Goal: Task Accomplishment & Management: Manage account settings

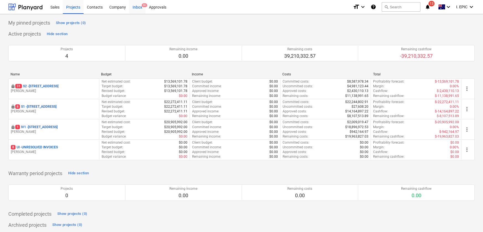
click at [141, 6] on div "Inbox 9+" at bounding box center [137, 7] width 16 height 14
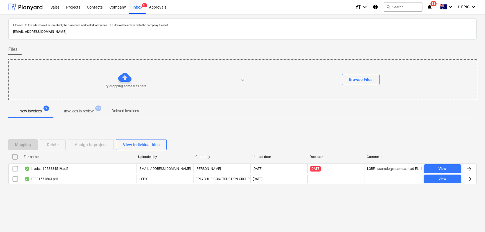
click at [137, 206] on div "Files sent to this address will automatically be processed and tested for virus…" at bounding box center [242, 123] width 485 height 218
click at [446, 123] on div "Mapping Delete Assign to project View individual files File name Uploaded by Co…" at bounding box center [242, 164] width 468 height 83
click at [399, 38] on div "Files sent to this address will automatically be processed and tested for virus…" at bounding box center [242, 29] width 468 height 21
click at [72, 65] on div "Try dropping some files here or Browse Files" at bounding box center [243, 79] width 468 height 31
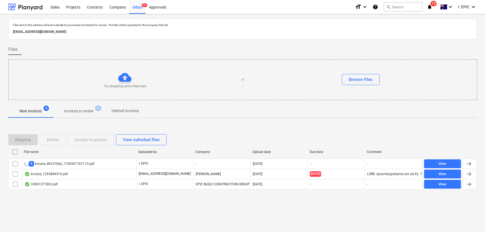
click at [22, 221] on div "Files sent to this address will automatically be processed and tested for virus…" at bounding box center [242, 123] width 485 height 218
click at [109, 228] on div "Files sent to this address will automatically be processed and tested for virus…" at bounding box center [242, 123] width 485 height 218
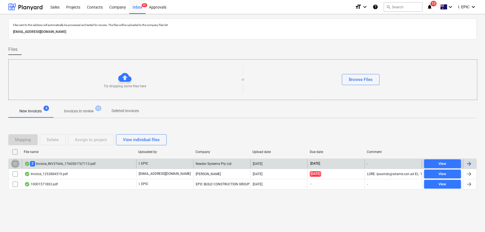
click at [13, 165] on input "checkbox" at bounding box center [15, 164] width 9 height 9
click at [55, 139] on div "Delete" at bounding box center [53, 139] width 12 height 7
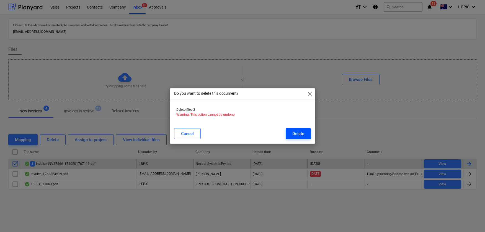
click at [303, 130] on div "Delete" at bounding box center [298, 133] width 12 height 7
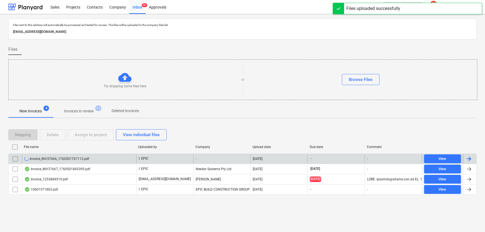
click at [131, 224] on div "Files sent to this address will automatically be processed and tested for virus…" at bounding box center [242, 123] width 485 height 218
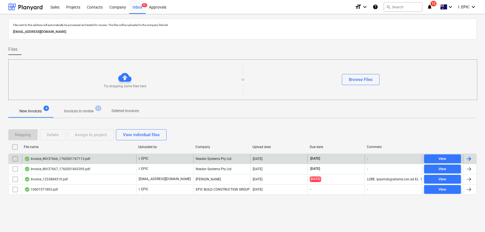
drag, startPoint x: 353, startPoint y: 215, endPoint x: 494, endPoint y: 260, distance: 147.6
click at [484, 232] on html "Sales Projects Contacts Company Inbox 9+ Approvals format_size keyboard_arrow_d…" at bounding box center [242, 116] width 485 height 232
click at [60, 159] on div "Invoice_INV37666_1760501767113.pdf" at bounding box center [57, 159] width 66 height 4
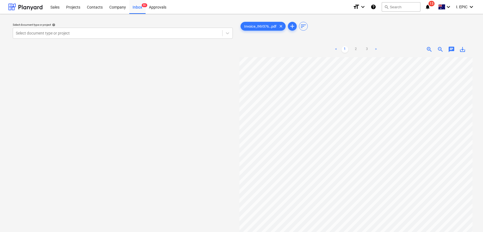
click at [408, 32] on div "Invoice_INV376...pdf clear add sort < 1 2 3 > zoom_in zoom_out chat 0 save_alt" at bounding box center [355, 147] width 233 height 253
click at [229, 33] on icon at bounding box center [228, 33] width 6 height 6
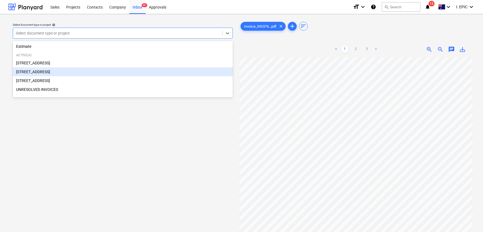
click at [50, 70] on div "[STREET_ADDRESS]" at bounding box center [123, 71] width 220 height 9
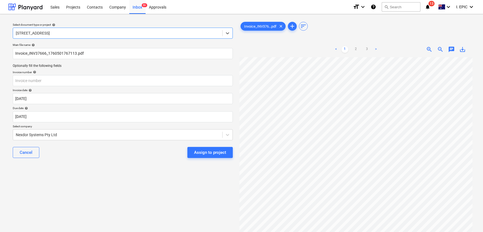
click at [90, 194] on div "Select document type or project help option [STREET_ADDRESS]. Select is focused…" at bounding box center [122, 148] width 229 height 258
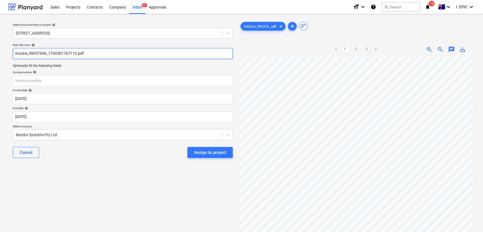
click at [16, 51] on input "Invoice_INV37666_1760501767113.pdf" at bounding box center [123, 53] width 220 height 11
type input "Nextdor Invoice_INV37666_1760501767113.pdf"
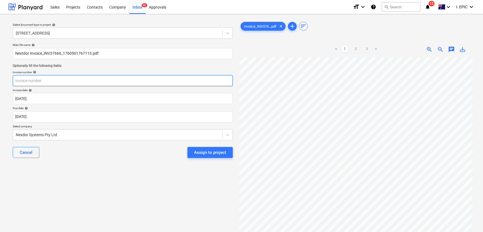
click at [37, 81] on input "text" at bounding box center [123, 80] width 220 height 11
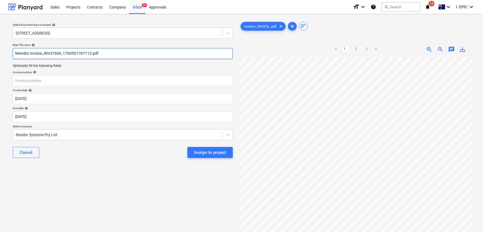
click at [55, 53] on input "Nextdor Invoice_INV37666_1760501767113.pdf" at bounding box center [123, 53] width 220 height 11
click at [54, 58] on input "Nextdor Invoice_INV37666_1760501767113.pdf" at bounding box center [123, 53] width 220 height 11
drag, startPoint x: 61, startPoint y: 54, endPoint x: 43, endPoint y: 53, distance: 17.8
click at [43, 53] on input "Nextdor Invoice_INV37666_1760501767113.pdf" at bounding box center [123, 53] width 220 height 11
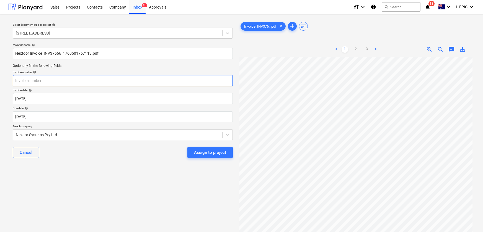
click at [57, 79] on input "text" at bounding box center [123, 80] width 220 height 11
paste input "INV37666"
type input "INV37666"
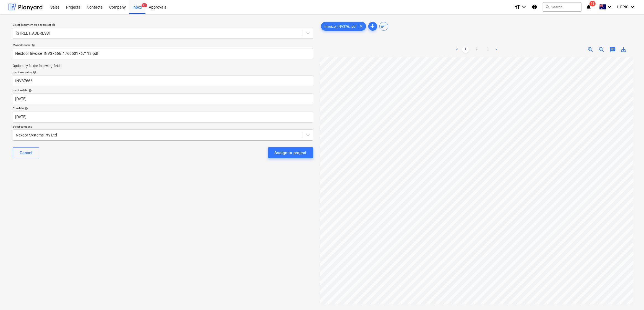
scroll to position [0, 38]
click at [15, 78] on input "INV37666" at bounding box center [163, 80] width 301 height 11
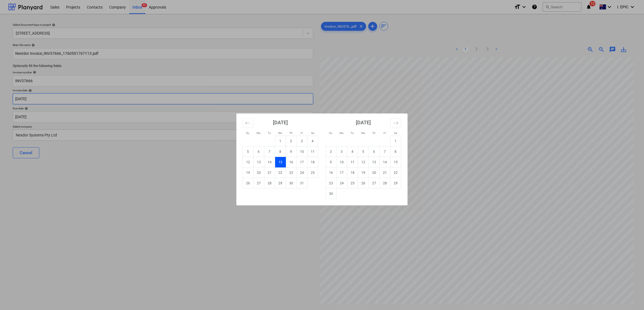
click at [48, 98] on body "Sales Projects Contacts Company Inbox 9+ Approvals format_size keyboard_arrow_d…" at bounding box center [322, 155] width 644 height 310
click at [397, 121] on icon "Move forward to switch to the next month." at bounding box center [395, 122] width 5 height 5
click at [484, 125] on div "Su Mo Tu We Th Fr Sa Su Mo Tu We Th Fr Sa [DATE] 1 2 3 4 5 6 7 8 9 10 11 12 13 …" at bounding box center [322, 155] width 644 height 310
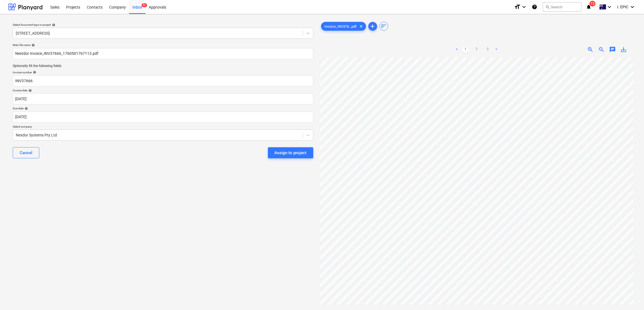
scroll to position [0, 38]
click at [176, 232] on div "Select document type or project help [STREET_ADDRESS] file name help Nextdor In…" at bounding box center [163, 186] width 310 height 335
click at [173, 228] on div "Select document type or project help [STREET_ADDRESS] file name help Nextdor In…" at bounding box center [163, 186] width 310 height 335
click at [484, 50] on span "chat" at bounding box center [612, 49] width 7 height 7
click at [32, 206] on div "Select document type or project help [STREET_ADDRESS] file name help Nextdor In…" at bounding box center [163, 186] width 310 height 335
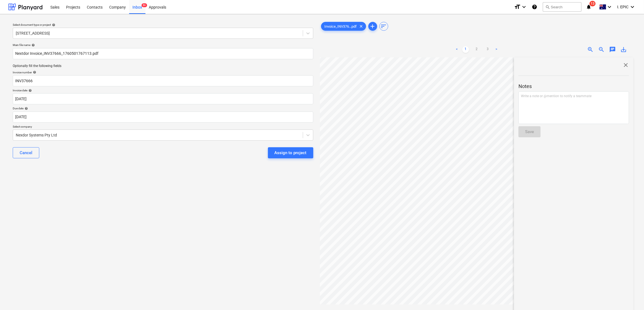
click at [484, 51] on span "chat" at bounding box center [612, 49] width 7 height 7
click at [484, 46] on span "chat" at bounding box center [612, 49] width 7 height 7
click at [484, 120] on div "Write a note or @mention to notify a teammate [PERSON_NAME]" at bounding box center [574, 107] width 111 height 33
click at [459, 86] on div "< 1 2 3 > zoom_in zoom_out chat 0 save_alt close Notes Upload to Planyard and J…" at bounding box center [477, 197] width 314 height 310
click at [484, 98] on p "﻿ @ [PERSON_NAME] ﻿ to check against the PO" at bounding box center [574, 97] width 106 height 6
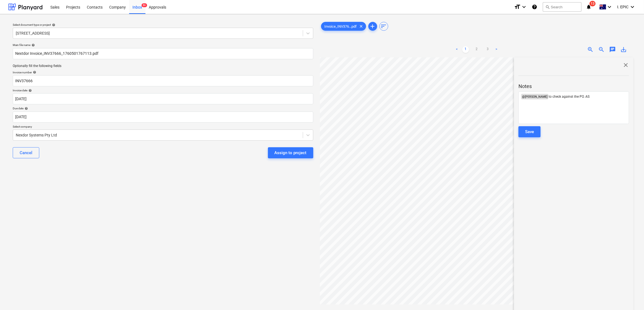
click at [484, 132] on div "Notes ﻿ @ [PERSON_NAME] ﻿ to check against the PO. AS Save" at bounding box center [574, 104] width 111 height 73
click at [484, 131] on div "Save" at bounding box center [529, 131] width 9 height 7
click at [207, 232] on div "Select document type or project help [STREET_ADDRESS] file name help Nextdor In…" at bounding box center [163, 186] width 310 height 335
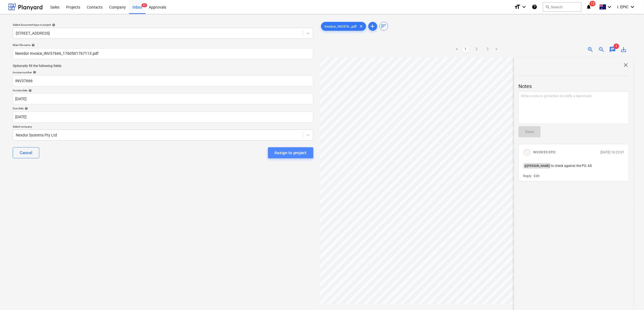
click at [294, 154] on div "Assign to project" at bounding box center [291, 152] width 32 height 7
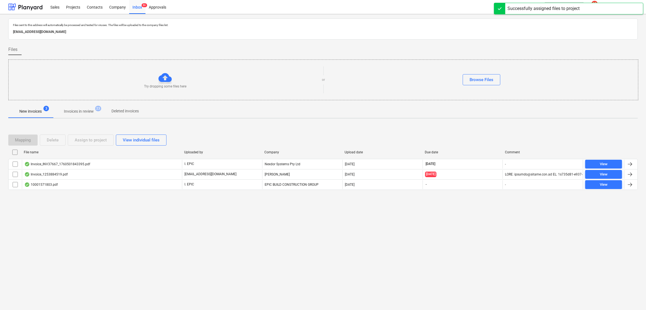
click at [247, 227] on div "Files sent to this address will automatically be processed and tested for virus…" at bounding box center [323, 162] width 646 height 296
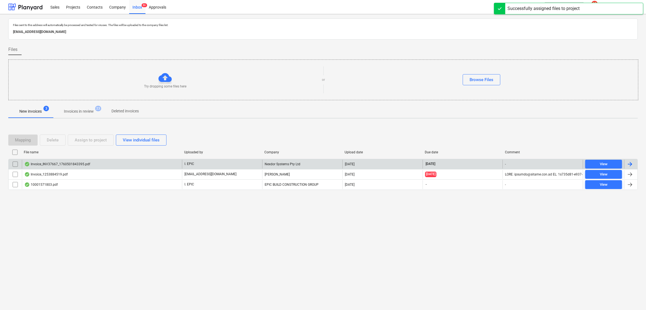
click at [64, 161] on div "Invoice_INV37667_1760501843395.pdf" at bounding box center [102, 164] width 160 height 9
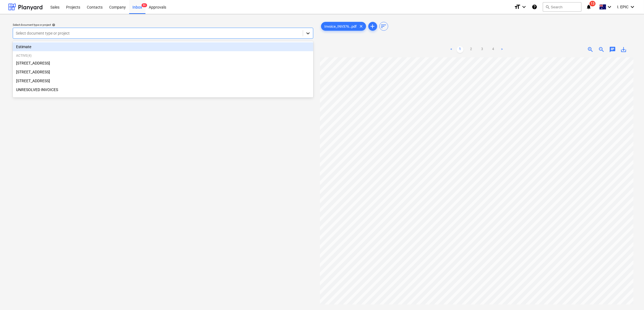
click at [311, 35] on div at bounding box center [308, 33] width 10 height 10
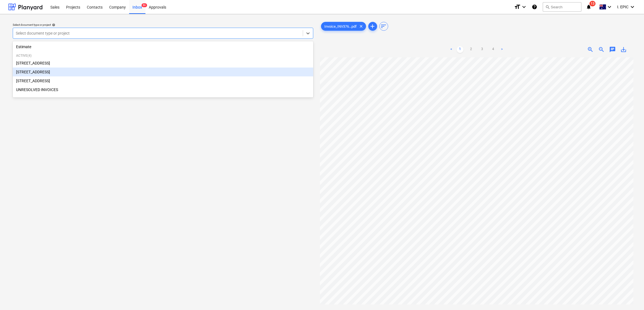
click at [31, 71] on div "[STREET_ADDRESS]" at bounding box center [163, 71] width 301 height 9
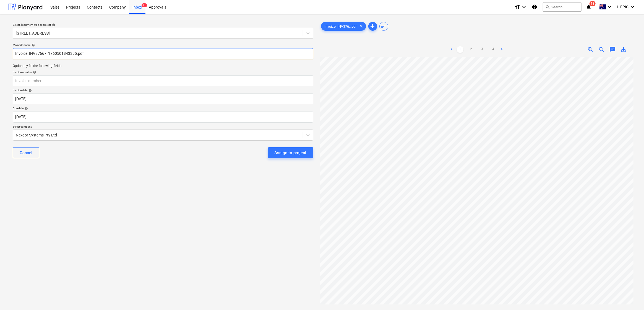
drag, startPoint x: 47, startPoint y: 53, endPoint x: 29, endPoint y: 52, distance: 18.0
click at [29, 52] on input "Invoice_INV37667_1760501843395.pdf" at bounding box center [163, 53] width 301 height 11
click at [28, 79] on input "text" at bounding box center [163, 80] width 301 height 11
paste input "INV37667"
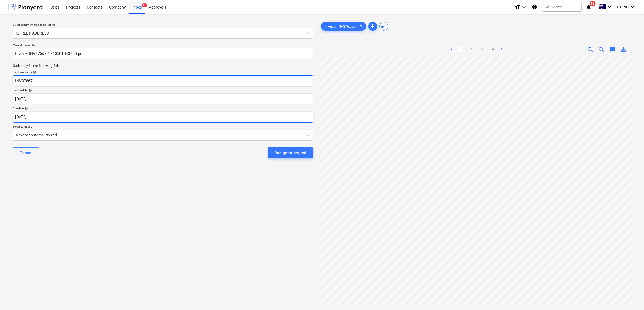
type input "INV37667"
click at [25, 116] on body "Sales Projects Contacts Company Inbox 9+ Approvals format_size keyboard_arrow_d…" at bounding box center [322, 155] width 644 height 310
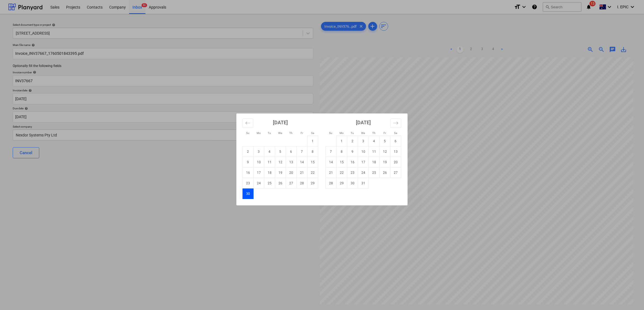
click at [136, 232] on div "Su Mo Tu We Th Fr Sa Su Mo Tu We Th Fr Sa [DATE] 1 2 3 4 5 6 7 8 9 10 11 12 13 …" at bounding box center [322, 155] width 644 height 310
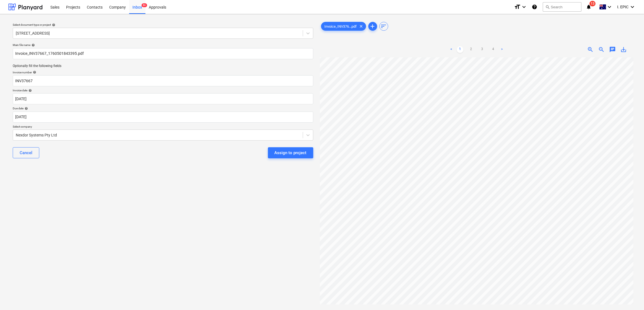
click at [484, 51] on span "chat" at bounding box center [612, 49] width 7 height 7
click at [484, 99] on div "Write a note or @mention to notify a teammate [PERSON_NAME]" at bounding box center [574, 107] width 111 height 33
click at [50, 207] on div "Select document type or project help [STREET_ADDRESS] file name help Invoice_IN…" at bounding box center [163, 186] width 310 height 335
click at [484, 115] on div "Write a note or @mention to notify a teammate [PERSON_NAME]" at bounding box center [574, 107] width 111 height 33
paste div
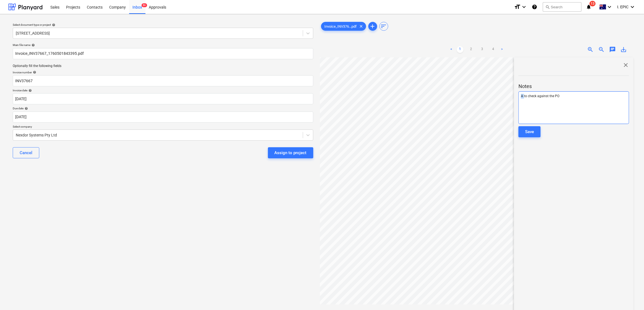
click at [484, 97] on div "< 1 2 3 4 > zoom_in zoom_out chat 0 save_alt close Notes A to check against the…" at bounding box center [477, 197] width 314 height 310
click at [484, 93] on div "< 1 2 3 4 > zoom_in zoom_out chat 0 save_alt close Notes @[PERSON_NAME] to chec…" at bounding box center [477, 197] width 314 height 310
click at [484, 99] on p "﻿ @ [PERSON_NAME] ﻿ to check against the PO" at bounding box center [574, 97] width 106 height 6
click at [484, 130] on div "Save" at bounding box center [529, 131] width 9 height 7
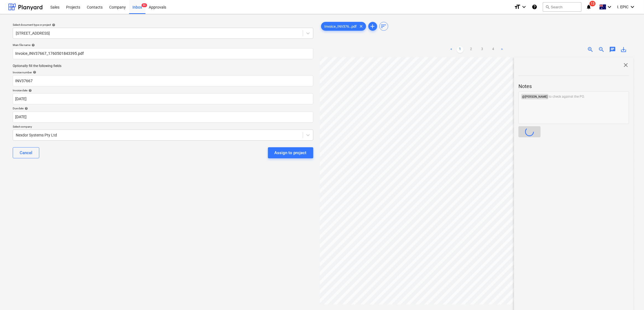
click at [210, 232] on div "Select document type or project help [STREET_ADDRESS] file name help Invoice_IN…" at bounding box center [163, 186] width 310 height 335
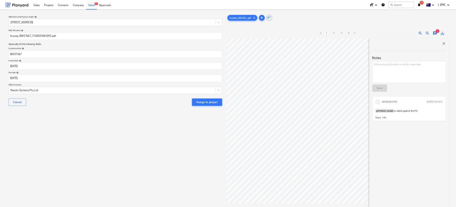
scroll to position [0, 18]
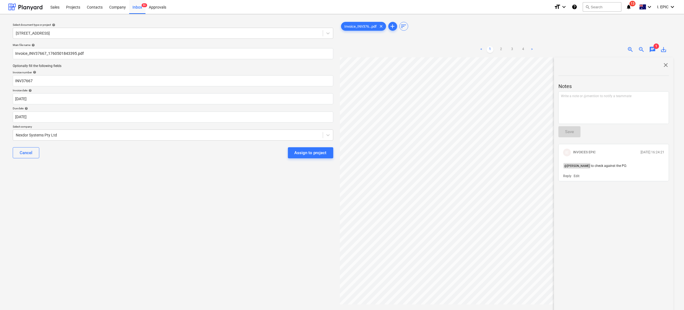
click at [484, 64] on span "close" at bounding box center [666, 65] width 7 height 7
click at [167, 221] on div "Select document type or project help [STREET_ADDRESS] file name help Invoice_IN…" at bounding box center [172, 186] width 329 height 335
click at [95, 232] on div "Select document type or project help [STREET_ADDRESS] file name help Invoice_IN…" at bounding box center [172, 186] width 329 height 335
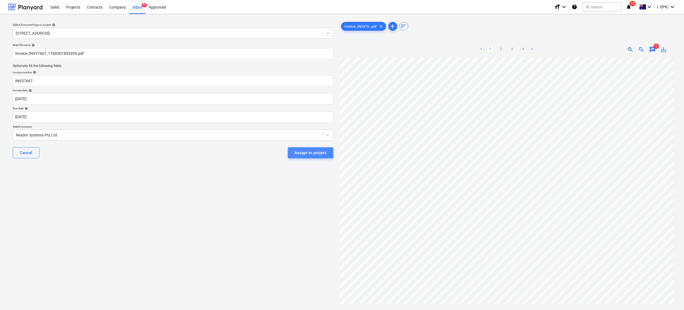
click at [294, 151] on button "Assign to project" at bounding box center [310, 152] width 45 height 11
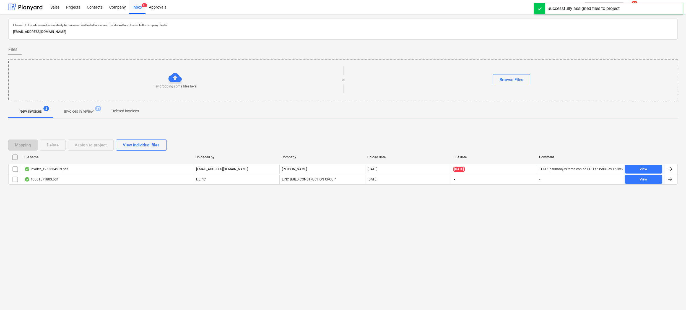
click at [274, 232] on div "Files sent to this address will automatically be processed and tested for virus…" at bounding box center [343, 162] width 686 height 296
drag, startPoint x: 553, startPoint y: 252, endPoint x: 61, endPoint y: 152, distance: 501.5
click at [484, 232] on div "Files sent to this address will automatically be processed and tested for virus…" at bounding box center [343, 162] width 686 height 296
click at [173, 80] on div at bounding box center [174, 77] width 13 height 13
click at [172, 78] on div at bounding box center [174, 77] width 13 height 13
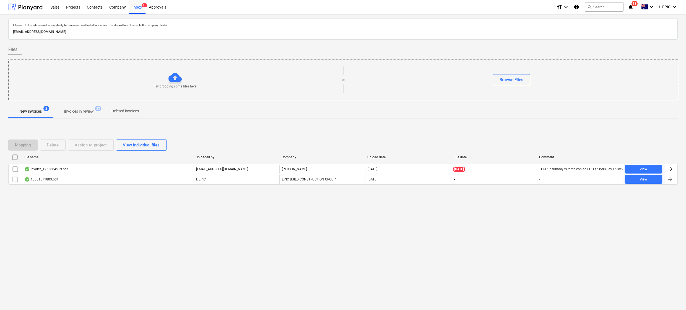
click at [172, 78] on div at bounding box center [174, 77] width 13 height 13
click at [176, 78] on div at bounding box center [174, 77] width 13 height 13
click at [182, 78] on div at bounding box center [174, 77] width 13 height 13
click at [180, 79] on div at bounding box center [174, 77] width 13 height 13
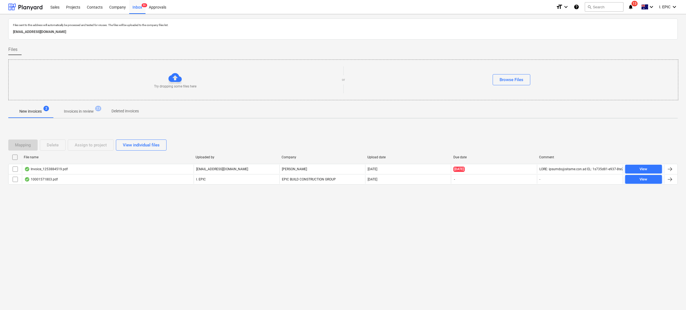
click at [180, 79] on div at bounding box center [174, 77] width 13 height 13
click at [179, 79] on div at bounding box center [174, 77] width 13 height 13
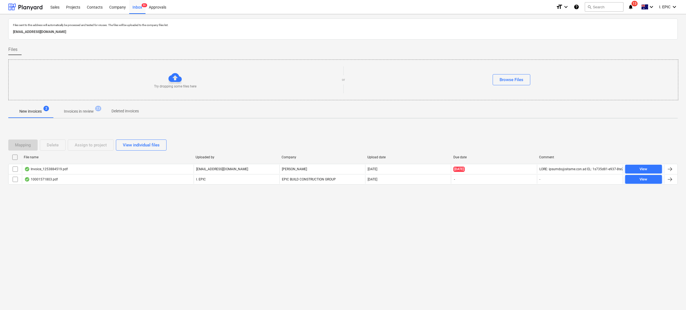
click at [179, 79] on div at bounding box center [174, 77] width 13 height 13
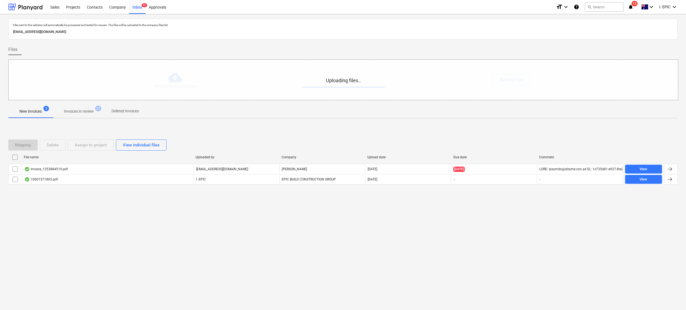
click at [135, 232] on div "Files sent to this address will automatically be processed and tested for virus…" at bounding box center [343, 162] width 686 height 296
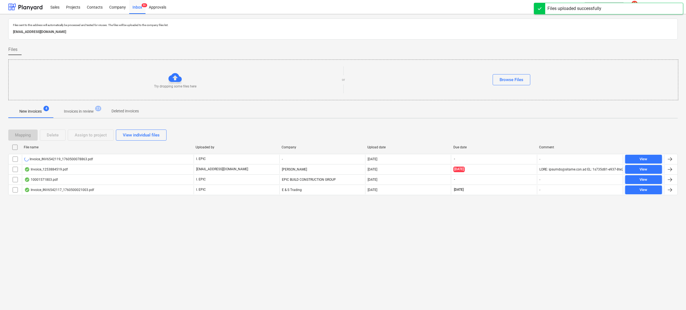
click at [196, 232] on div "Files sent to this address will automatically be processed and tested for virus…" at bounding box center [343, 162] width 686 height 296
click at [484, 226] on div "Files sent to this address will automatically be processed and tested for virus…" at bounding box center [343, 162] width 686 height 296
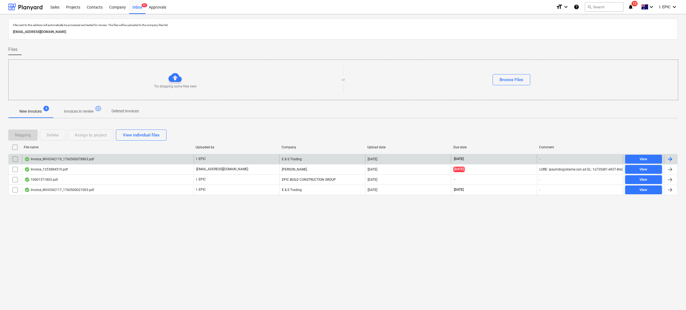
click at [59, 157] on div "Invoice_INV6542119_1760500078863.pdf" at bounding box center [59, 159] width 70 height 4
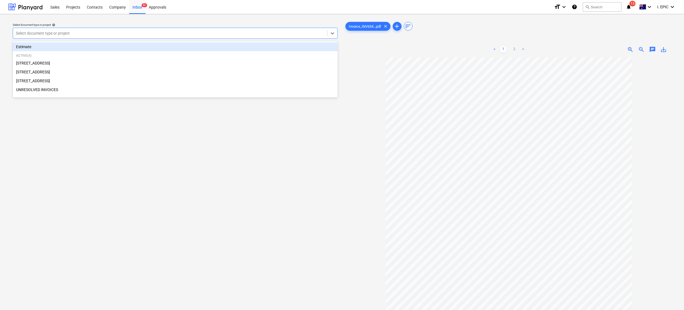
click at [69, 32] on div at bounding box center [170, 33] width 309 height 6
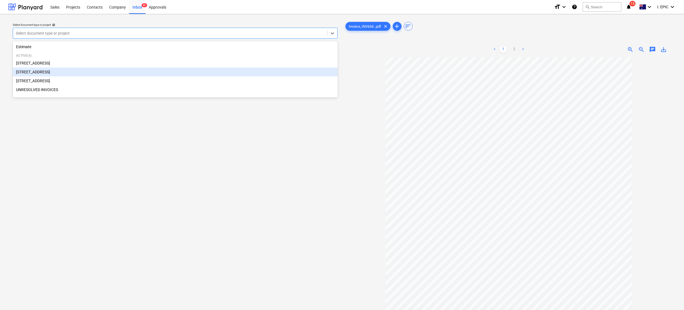
click at [49, 69] on div "[STREET_ADDRESS]" at bounding box center [175, 71] width 325 height 9
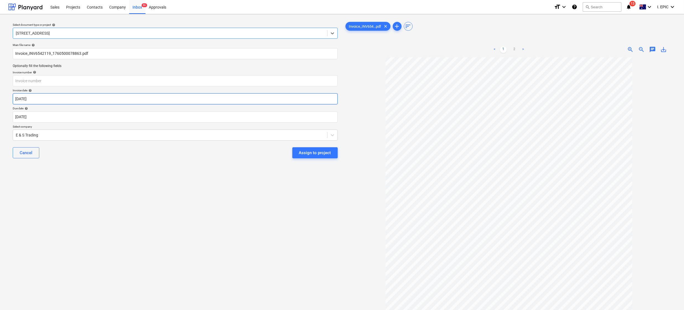
click at [28, 100] on body "Sales Projects Contacts Company Inbox 9+ Approvals format_size keyboard_arrow_d…" at bounding box center [342, 155] width 684 height 310
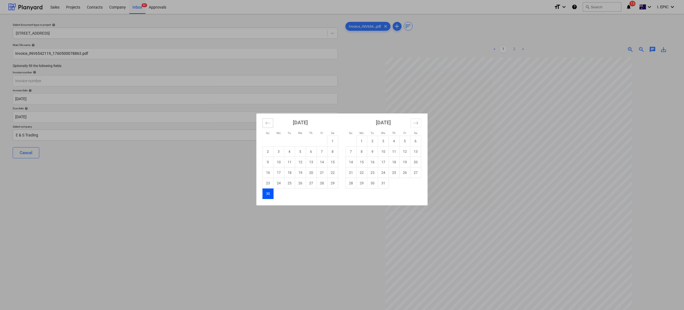
click at [270, 120] on button "Move backward to switch to the previous month." at bounding box center [268, 122] width 11 height 9
click at [302, 165] on td "15" at bounding box center [300, 162] width 11 height 11
type input "[DATE]"
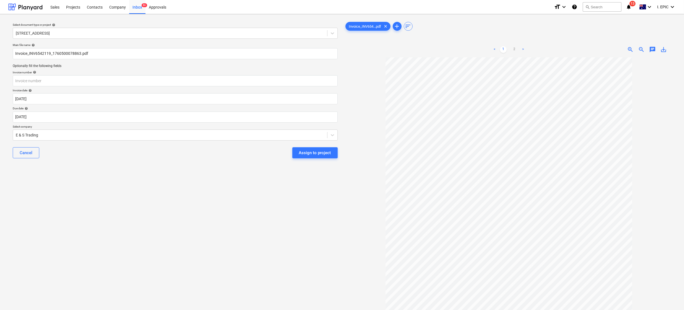
click at [237, 197] on div "Select document type or project help [STREET_ADDRESS] file name help Invoice_IN…" at bounding box center [175, 186] width 334 height 335
click at [46, 181] on div "Select document type or project help [STREET_ADDRESS] file name help Invoice_IN…" at bounding box center [175, 186] width 334 height 335
drag, startPoint x: 51, startPoint y: 51, endPoint x: 30, endPoint y: 53, distance: 20.8
click at [30, 53] on input "Invoice_INV6542119_1760500078863.pdf" at bounding box center [175, 53] width 325 height 11
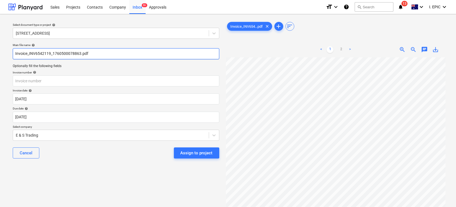
click at [38, 53] on input "Invoice_INV6542119_1760500078863.pdf" at bounding box center [116, 53] width 206 height 11
drag, startPoint x: 50, startPoint y: 53, endPoint x: 29, endPoint y: 52, distance: 20.8
click at [29, 52] on input "Invoice_INV6542119_1760500078863.pdf" at bounding box center [116, 53] width 206 height 11
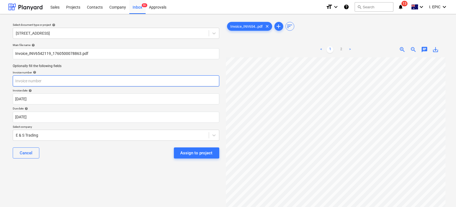
drag, startPoint x: 18, startPoint y: 83, endPoint x: 19, endPoint y: 79, distance: 4.6
click at [19, 79] on input "text" at bounding box center [116, 80] width 206 height 11
paste input "INV6542119"
type input "INV6542119"
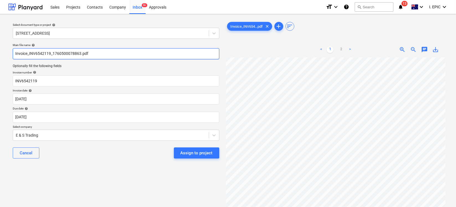
scroll to position [3, 30]
click at [118, 177] on div "Select document type or project help [STREET_ADDRESS] file name help Invoice_IN…" at bounding box center [115, 135] width 215 height 232
click at [424, 49] on span "chat" at bounding box center [424, 49] width 7 height 7
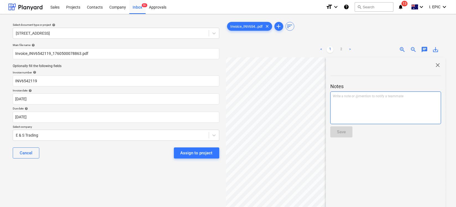
click at [359, 120] on div "Write a note or @mention to notify a teammate [PERSON_NAME]" at bounding box center [385, 107] width 111 height 33
click at [357, 100] on div "Write a note or @mention to notify a teammate [PERSON_NAME]" at bounding box center [385, 107] width 111 height 33
click at [360, 96] on span "o check against the PO" at bounding box center [377, 97] width 34 height 4
click at [392, 92] on div "﻿ @ [PERSON_NAME] ﻿ to check against the PO" at bounding box center [385, 107] width 111 height 33
click at [370, 111] on div "﻿ @ [PERSON_NAME] ﻿ to check against the PO. AS" at bounding box center [385, 107] width 111 height 33
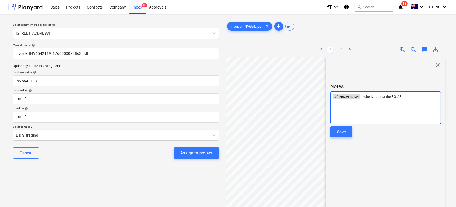
drag, startPoint x: 359, startPoint y: 98, endPoint x: 418, endPoint y: 95, distance: 59.6
click at [418, 95] on p "﻿ @ [PERSON_NAME] ﻿ to check against the PO. AS" at bounding box center [386, 97] width 106 height 6
click at [414, 117] on div "﻿ @ [PERSON_NAME] ﻿ to check against the PO. AS" at bounding box center [385, 107] width 111 height 33
drag, startPoint x: 359, startPoint y: 98, endPoint x: 404, endPoint y: 92, distance: 46.3
click at [404, 92] on div "﻿ @ [PERSON_NAME] ﻿ to check against the PO. AS" at bounding box center [385, 107] width 111 height 33
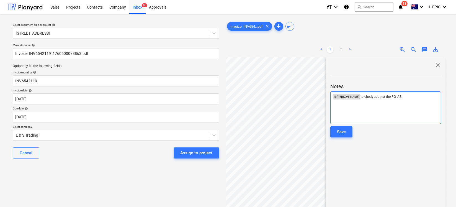
click at [401, 98] on p "﻿ @ [PERSON_NAME] ﻿ to check against the PO. AS" at bounding box center [386, 97] width 106 height 6
drag, startPoint x: 358, startPoint y: 95, endPoint x: 411, endPoint y: 94, distance: 53.7
click at [411, 94] on p "﻿ @ [PERSON_NAME] ﻿ to check against the PO. AS" at bounding box center [386, 97] width 106 height 6
click at [411, 103] on div "﻿ @ [PERSON_NAME] ﻿ to check against the PO. AS" at bounding box center [385, 107] width 111 height 33
drag, startPoint x: 357, startPoint y: 95, endPoint x: 403, endPoint y: 98, distance: 45.2
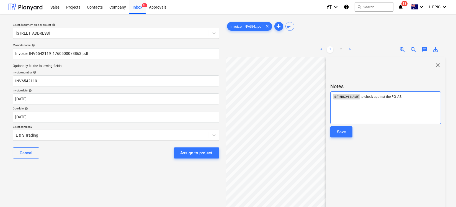
click at [403, 98] on p "﻿ @ [PERSON_NAME] ﻿ to check against the PO. AS" at bounding box center [386, 97] width 106 height 6
click at [396, 117] on div "﻿ @ [PERSON_NAME] ﻿ to check against the PO. AS" at bounding box center [385, 107] width 111 height 33
drag, startPoint x: 357, startPoint y: 98, endPoint x: 407, endPoint y: 96, distance: 50.4
click at [407, 96] on p "﻿ @ [PERSON_NAME] ﻿ to check against the PO. AS" at bounding box center [386, 97] width 106 height 6
click at [373, 111] on div "﻿ @ [PERSON_NAME] ﻿ to check against the PO. AS" at bounding box center [385, 107] width 111 height 33
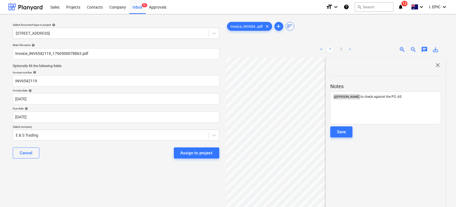
click at [363, 173] on div "close Notes ﻿ @ [PERSON_NAME] ﻿ to check against the PO. AS Save" at bounding box center [386, 157] width 120 height 200
click at [365, 174] on div "close Notes ﻿ @ [PERSON_NAME] ﻿ to check against the PO. AS Save" at bounding box center [386, 157] width 120 height 200
drag, startPoint x: 358, startPoint y: 94, endPoint x: 430, endPoint y: 98, distance: 72.3
click at [430, 98] on p "﻿ @ [PERSON_NAME] ﻿ to check against the PO. AS" at bounding box center [386, 97] width 106 height 6
click at [384, 163] on div "close Notes ﻿ @ [PERSON_NAME] ﻿ to check against the PO. AS Save" at bounding box center [386, 157] width 120 height 200
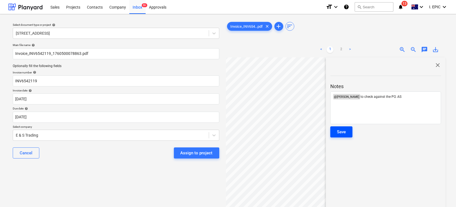
click at [342, 136] on button "Save" at bounding box center [341, 131] width 22 height 11
click at [76, 167] on div "Select document type or project help [STREET_ADDRESS] file name help Invoice_IN…" at bounding box center [115, 135] width 215 height 232
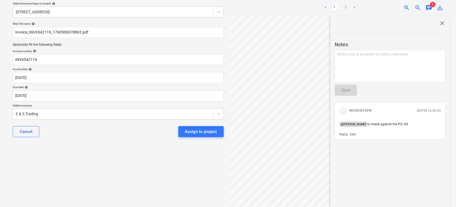
scroll to position [0, 0]
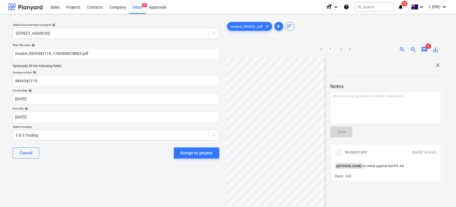
click at [437, 63] on span "close" at bounding box center [437, 65] width 7 height 7
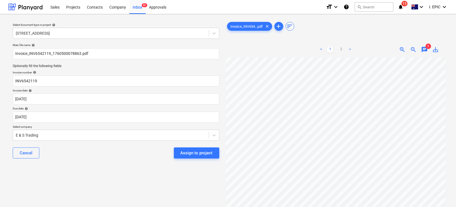
click at [95, 181] on div "Select document type or project help [STREET_ADDRESS] file name help Invoice_IN…" at bounding box center [115, 135] width 215 height 232
click at [191, 155] on div "Assign to project" at bounding box center [196, 152] width 32 height 7
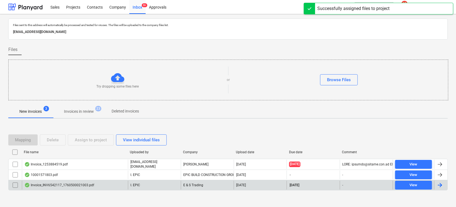
scroll to position [8, 0]
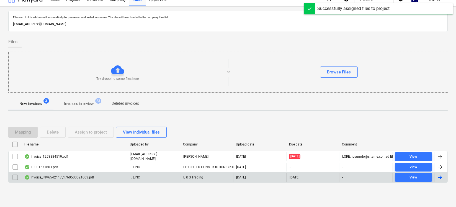
click at [59, 179] on div "Invoice_INV6542117_1760500021003.pdf" at bounding box center [75, 177] width 106 height 9
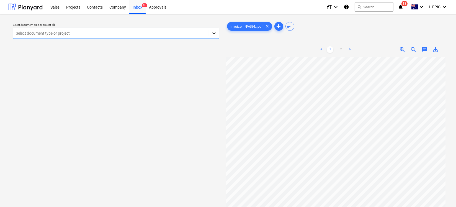
click at [218, 32] on div at bounding box center [214, 33] width 10 height 10
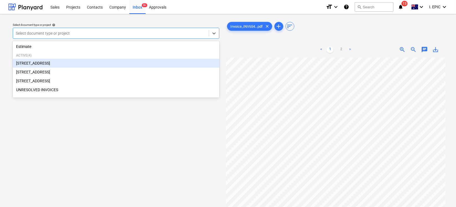
click at [27, 64] on div "[STREET_ADDRESS]" at bounding box center [116, 63] width 206 height 9
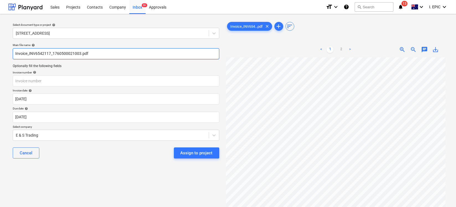
drag, startPoint x: 51, startPoint y: 52, endPoint x: 29, endPoint y: 52, distance: 22.7
click at [29, 52] on input "Invoice_INV6542117_1760500021003.pdf" at bounding box center [116, 53] width 206 height 11
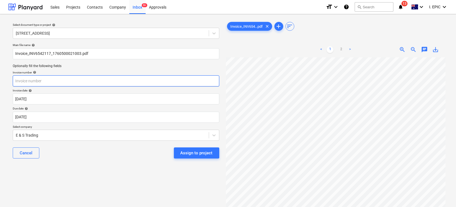
click at [39, 84] on input "text" at bounding box center [116, 80] width 206 height 11
paste input "INV6542117_"
type input "INV6542117_"
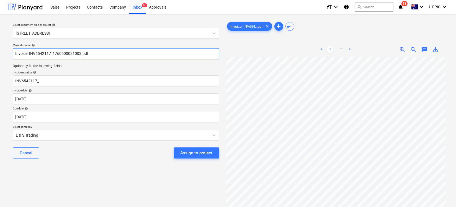
click at [17, 52] on input "Invoice_INV6542117_1760500021003.pdf" at bounding box center [116, 53] width 206 height 11
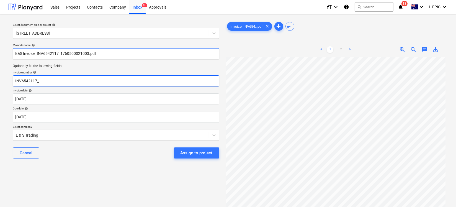
type input "E&S Invoice_INV6542117_1760500021003.pdf"
click at [63, 81] on input "INV6542117_" at bounding box center [116, 80] width 206 height 11
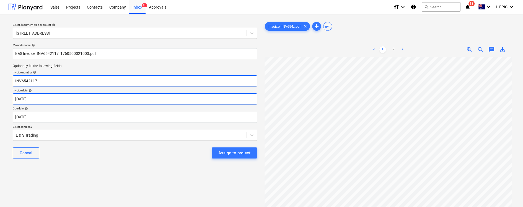
type input "INV6542117"
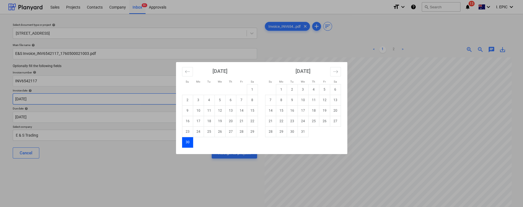
drag, startPoint x: 48, startPoint y: 97, endPoint x: -10, endPoint y: 93, distance: 58.0
click at [0, 93] on html "Sales Projects Contacts Company Inbox 9+ Approvals format_size keyboard_arrow_d…" at bounding box center [261, 103] width 523 height 207
click at [192, 70] on button "Move backward to switch to the previous month." at bounding box center [187, 71] width 11 height 9
click at [220, 109] on td "15" at bounding box center [219, 110] width 11 height 11
type input "[DATE]"
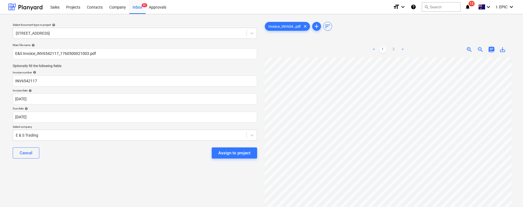
click at [484, 46] on span "chat" at bounding box center [491, 49] width 7 height 7
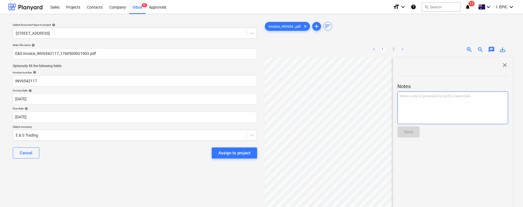
click at [418, 99] on div "Write a note or @mention to notify a teammate [PERSON_NAME]" at bounding box center [452, 107] width 111 height 33
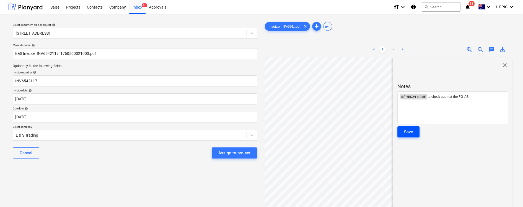
click at [413, 128] on button "Save" at bounding box center [408, 131] width 22 height 11
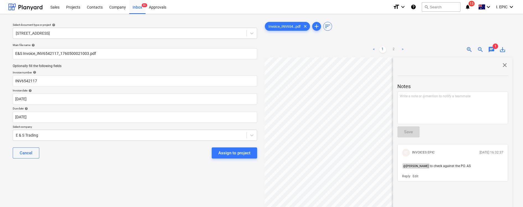
click at [113, 187] on div "Select document type or project help [STREET_ADDRESS] file name help E&S Invoic…" at bounding box center [134, 135] width 253 height 232
click at [233, 158] on button "Assign to project" at bounding box center [234, 152] width 45 height 11
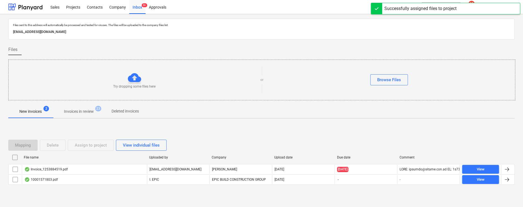
click at [69, 114] on span "Invoices in review 23" at bounding box center [79, 111] width 52 height 10
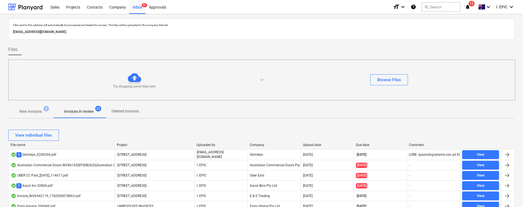
click at [327, 144] on div "Upload date" at bounding box center [327, 145] width 49 height 4
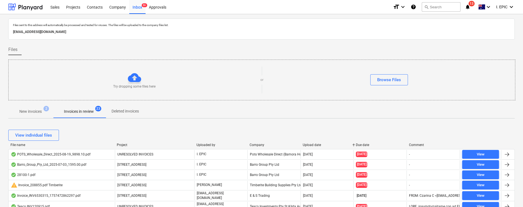
click at [318, 142] on div "View individual files" at bounding box center [261, 134] width 506 height 15
click at [318, 144] on div "Upload date" at bounding box center [327, 145] width 49 height 4
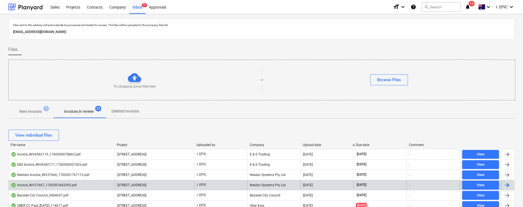
click at [39, 185] on div "Invoice_INV37667_1760501843395.pdf" at bounding box center [44, 185] width 66 height 4
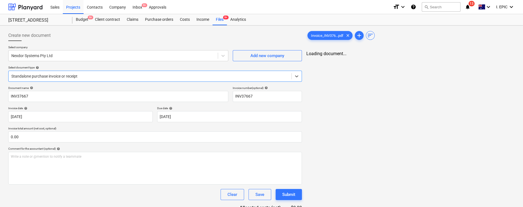
type input "INV37667"
type input "[DATE]"
click at [484, 57] on span "1" at bounding box center [498, 56] width 6 height 6
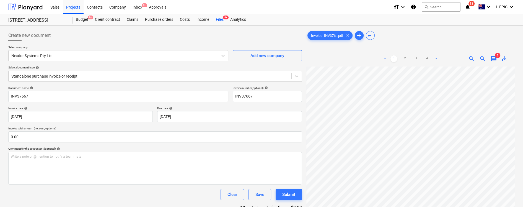
click at [484, 55] on span "1" at bounding box center [498, 56] width 6 height 6
click at [484, 57] on span "chat" at bounding box center [493, 58] width 7 height 7
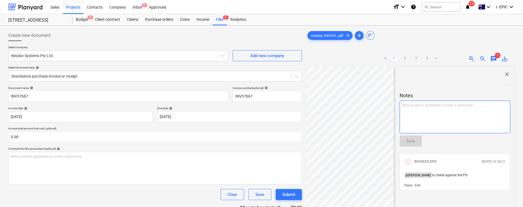
click at [475, 115] on div "Write a note or @mention to notify a teammate [PERSON_NAME]" at bounding box center [454, 116] width 111 height 33
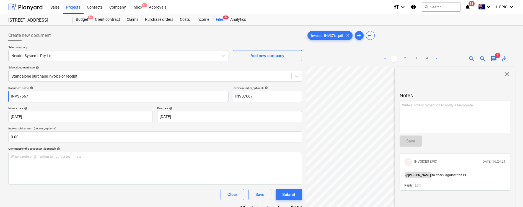
click at [11, 96] on input "INV37667" at bounding box center [118, 96] width 220 height 11
type input "Nextdor INV37667"
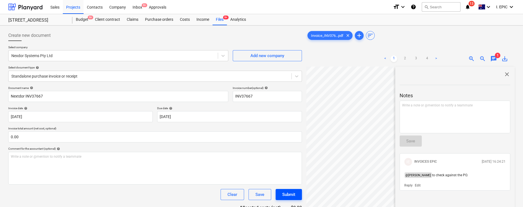
click at [294, 191] on div "Submit" at bounding box center [288, 194] width 13 height 7
click at [270, 195] on button "Save" at bounding box center [259, 194] width 23 height 11
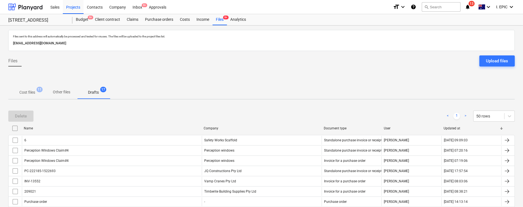
click at [61, 87] on span "Other files" at bounding box center [61, 91] width 31 height 9
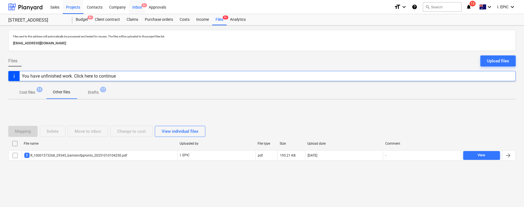
click at [144, 6] on span "9+" at bounding box center [145, 5] width 6 height 4
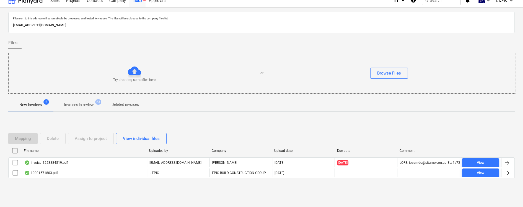
scroll to position [8, 0]
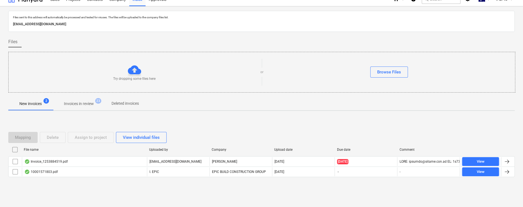
click at [77, 101] on p "Invoices in review" at bounding box center [79, 104] width 30 height 6
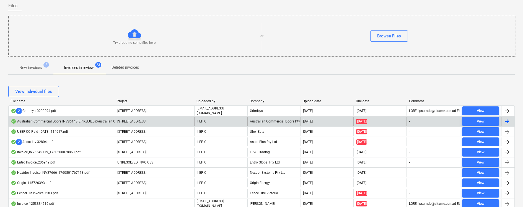
scroll to position [45, 0]
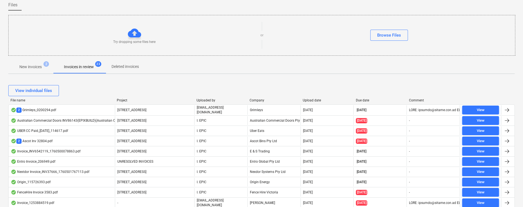
click at [308, 101] on div "Upload date" at bounding box center [327, 100] width 49 height 4
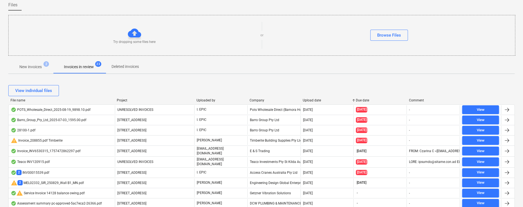
click at [322, 100] on div "Upload date" at bounding box center [327, 100] width 49 height 4
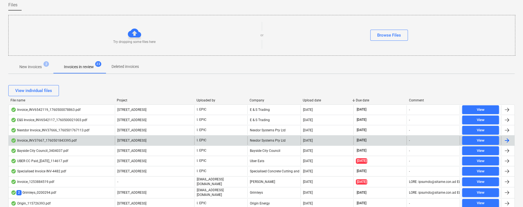
click at [45, 141] on div "Invoice_INV37667_1760501843395.pdf" at bounding box center [44, 140] width 66 height 4
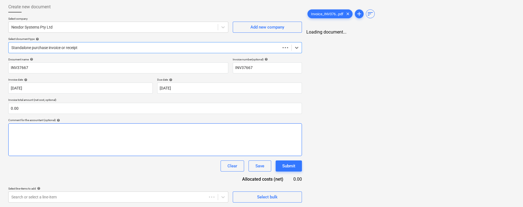
scroll to position [28, 0]
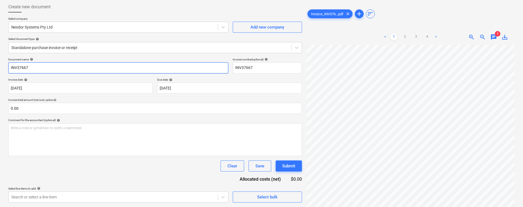
click at [10, 68] on input "INV37667" at bounding box center [118, 67] width 220 height 11
click at [12, 65] on input "INV37667" at bounding box center [118, 67] width 220 height 11
type input "Nexdor INV37667"
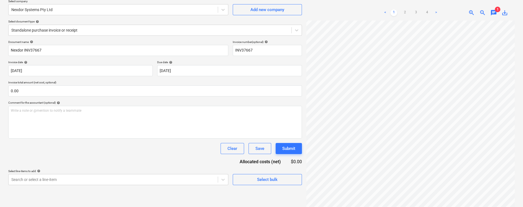
scroll to position [55, 0]
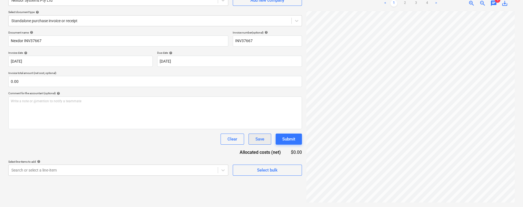
click at [253, 140] on button "Save" at bounding box center [259, 138] width 23 height 11
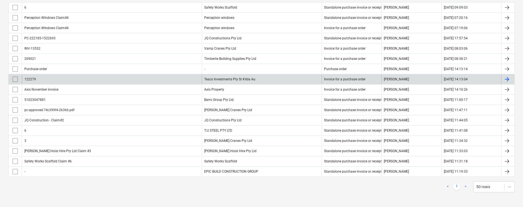
scroll to position [59, 0]
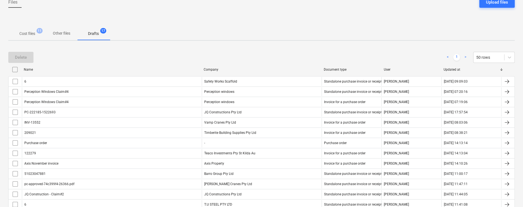
click at [450, 69] on div "Updated at" at bounding box center [471, 69] width 56 height 4
checkbox input "false"
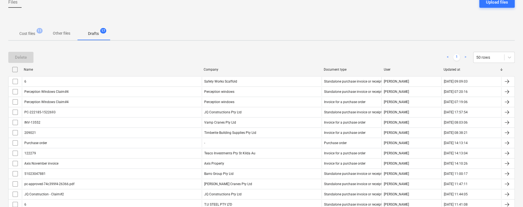
checkbox input "false"
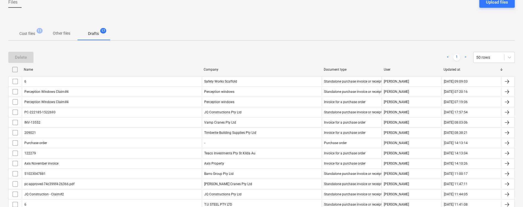
checkbox input "false"
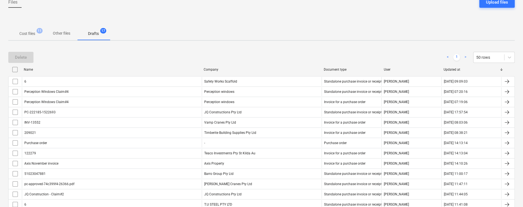
checkbox input "false"
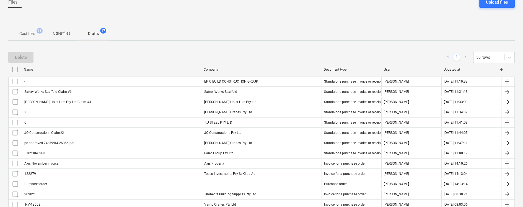
click at [448, 66] on div "Updated at" at bounding box center [471, 69] width 60 height 9
checkbox input "false"
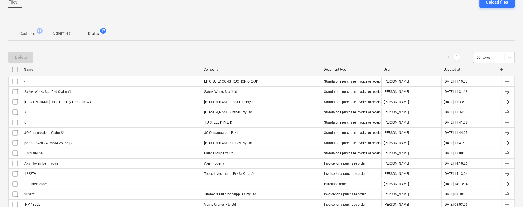
checkbox input "false"
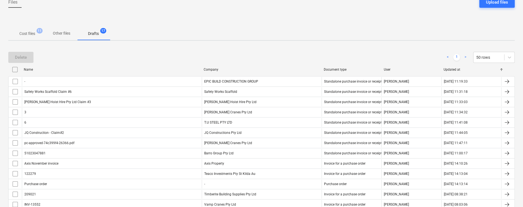
checkbox input "false"
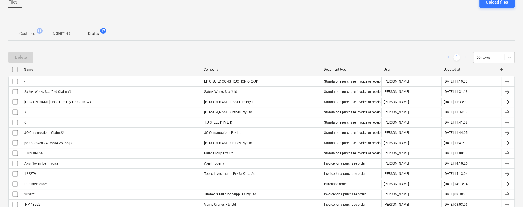
checkbox input "false"
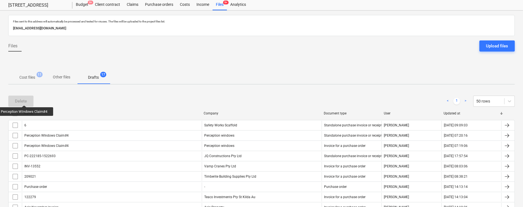
scroll to position [0, 0]
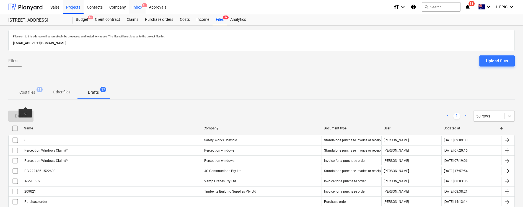
click at [131, 7] on div "Inbox 9+" at bounding box center [137, 7] width 16 height 14
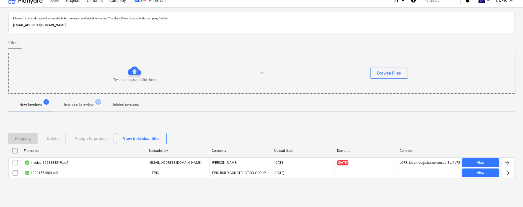
scroll to position [8, 0]
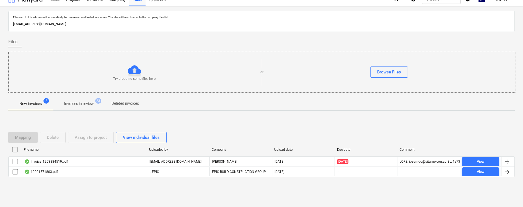
click at [81, 103] on p "Invoices in review" at bounding box center [79, 104] width 30 height 6
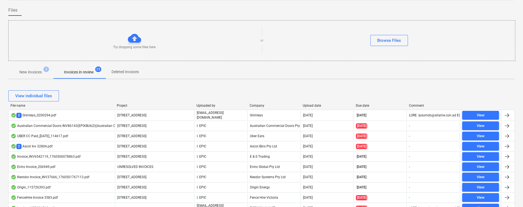
scroll to position [45, 0]
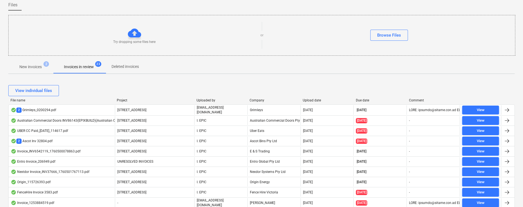
click at [316, 100] on div "Upload date" at bounding box center [327, 100] width 49 height 4
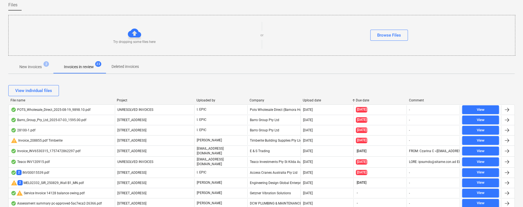
click at [312, 95] on div "View individual files" at bounding box center [261, 90] width 506 height 11
click at [311, 96] on div "View individual files" at bounding box center [261, 90] width 506 height 15
click at [311, 100] on div "Upload date" at bounding box center [327, 100] width 49 height 4
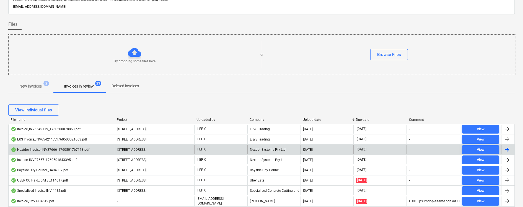
scroll to position [37, 0]
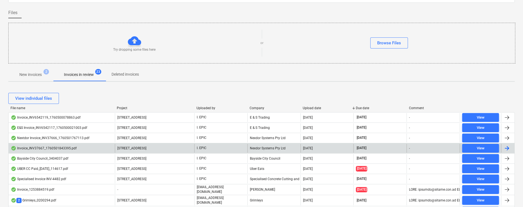
click at [40, 146] on div "Invoice_INV37667_1760501843395.pdf" at bounding box center [44, 148] width 66 height 4
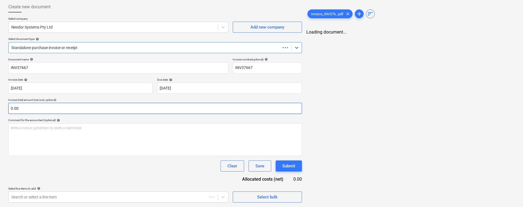
scroll to position [28, 0]
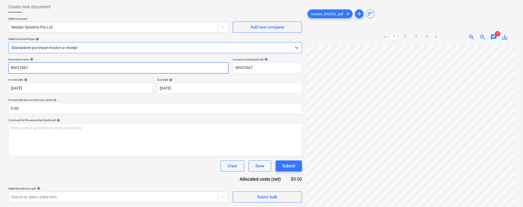
click at [11, 68] on input "INV37667" at bounding box center [118, 67] width 220 height 11
type input "Nexdor INV37667"
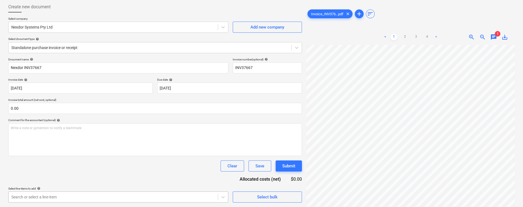
scroll to position [110, 0]
click at [39, 178] on body "Sales Projects Contacts Company Inbox 9+ Approvals format_size keyboard_arrow_d…" at bounding box center [261, 75] width 523 height 207
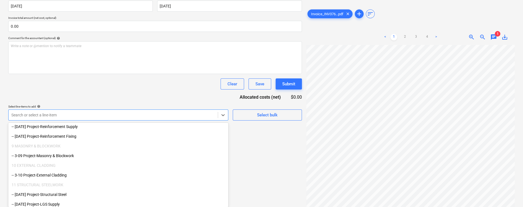
scroll to position [553, 0]
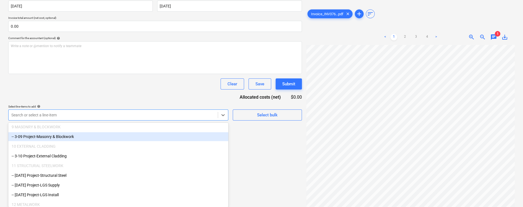
click at [478, 1] on div "Invoice_INV376...pdf clear add sort < 1 2 3 4 > zoom_in zoom_out chat 1 save_alt" at bounding box center [410, 33] width 208 height 228
